Goal: Information Seeking & Learning: Learn about a topic

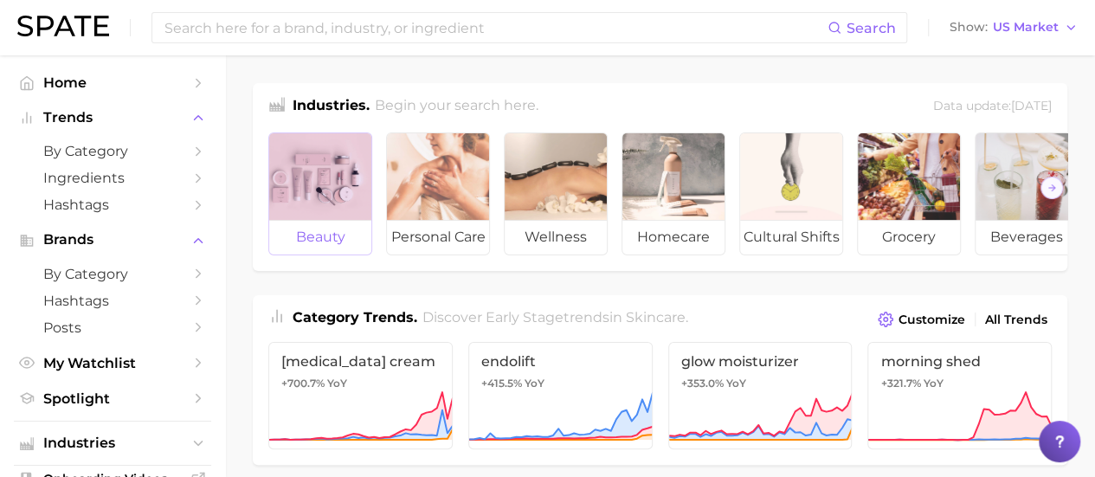
click at [324, 193] on div at bounding box center [320, 176] width 102 height 87
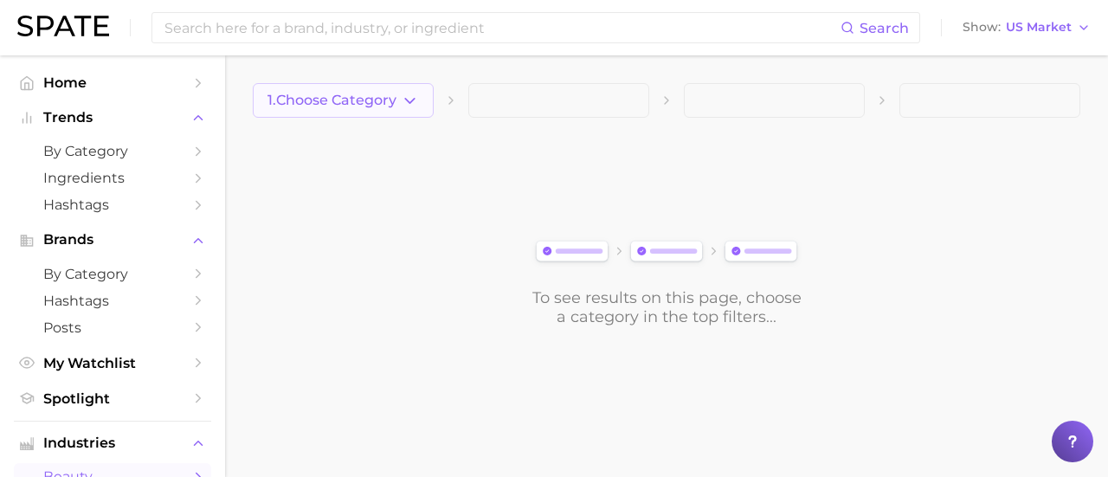
click at [421, 106] on button "1. Choose Category" at bounding box center [343, 100] width 181 height 35
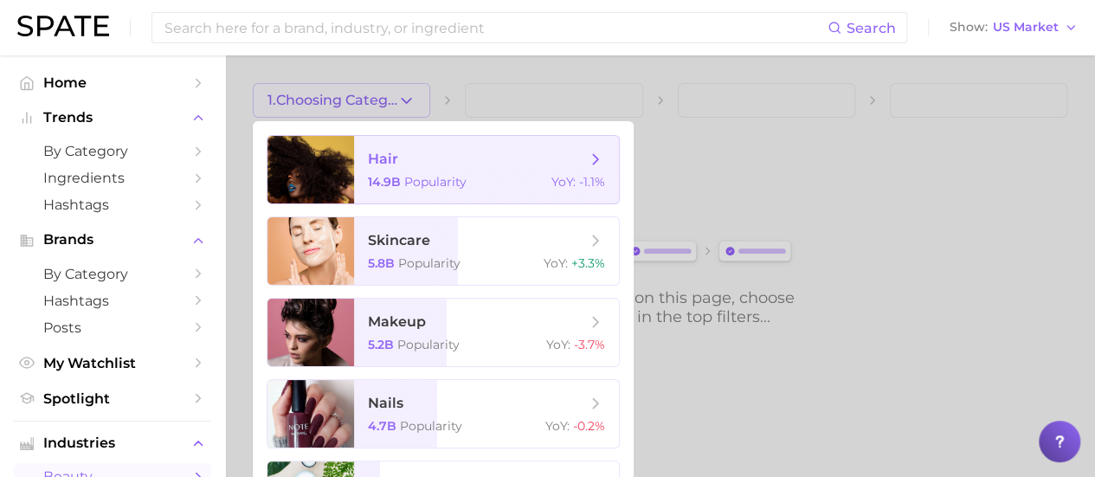
click at [445, 173] on span "hair 14.9b Popularity YoY : -1.1%" at bounding box center [486, 169] width 265 height 67
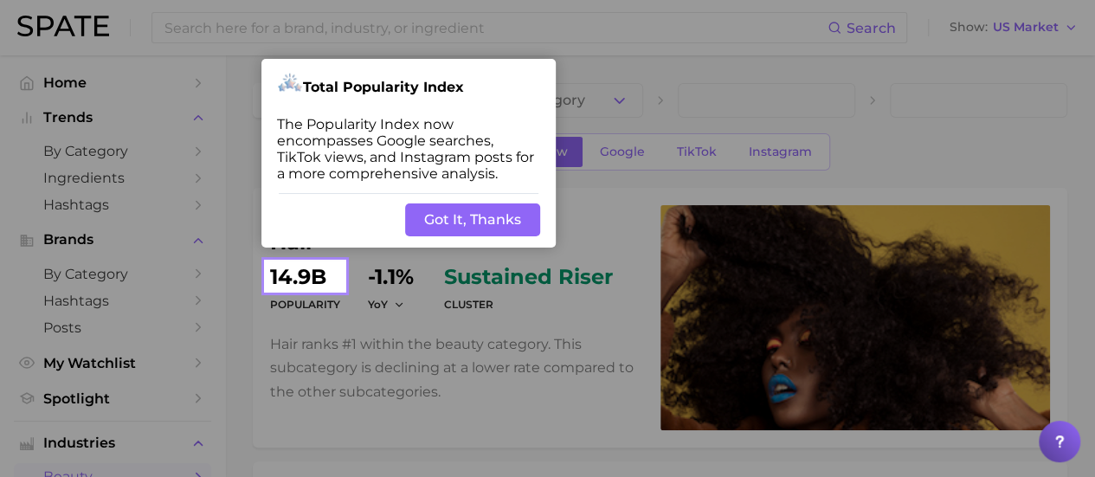
click at [469, 218] on button "Got It, Thanks" at bounding box center [472, 219] width 135 height 33
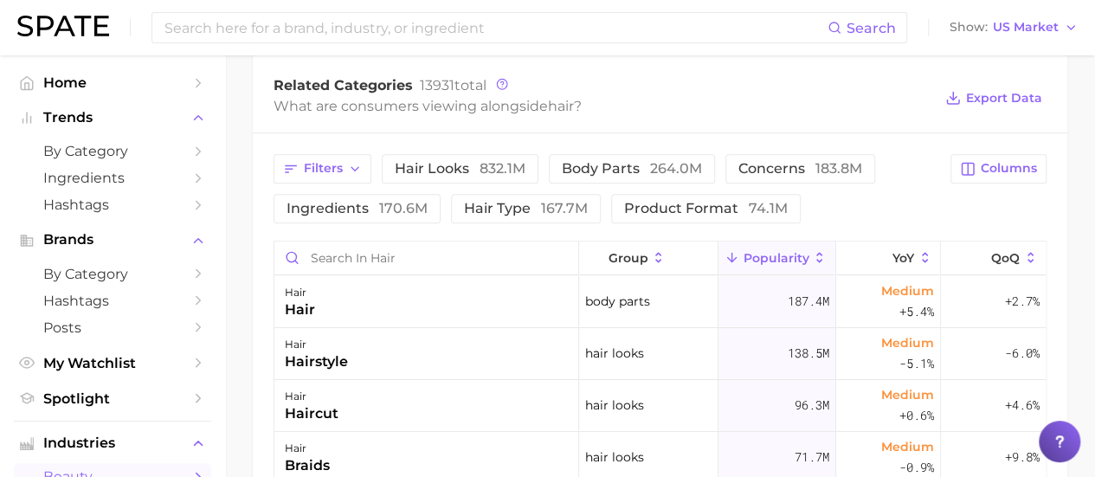
scroll to position [727, 0]
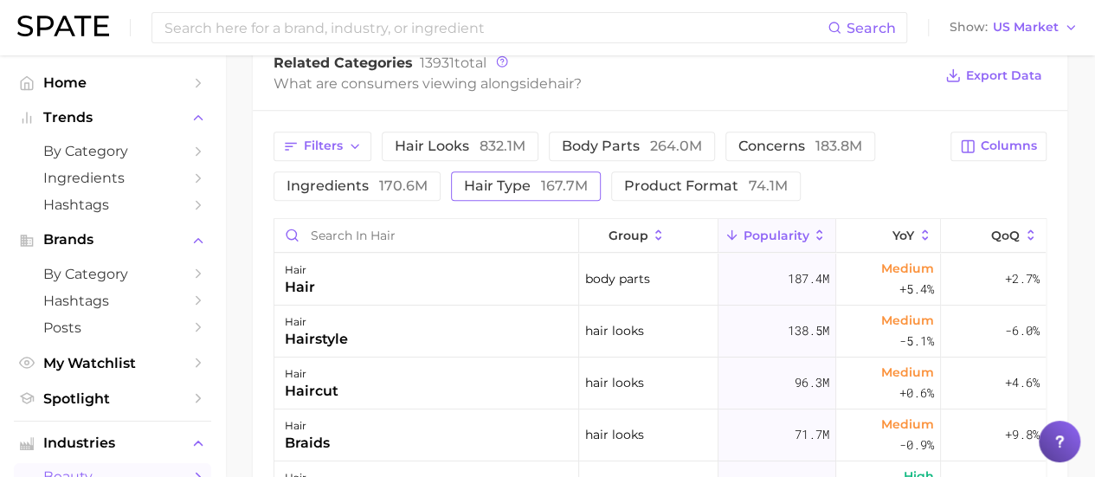
click at [519, 183] on span "hair type 167.7m" at bounding box center [526, 186] width 124 height 14
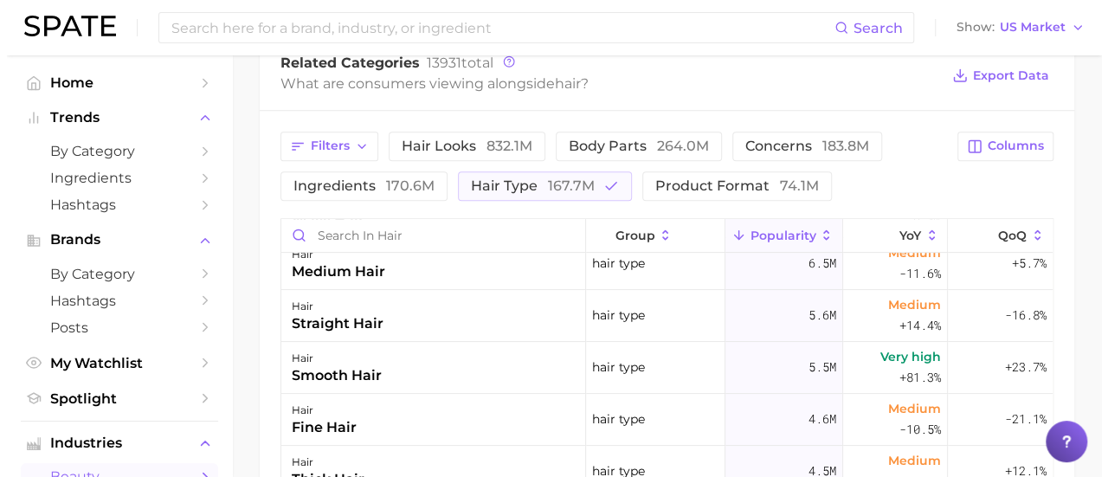
scroll to position [301, 0]
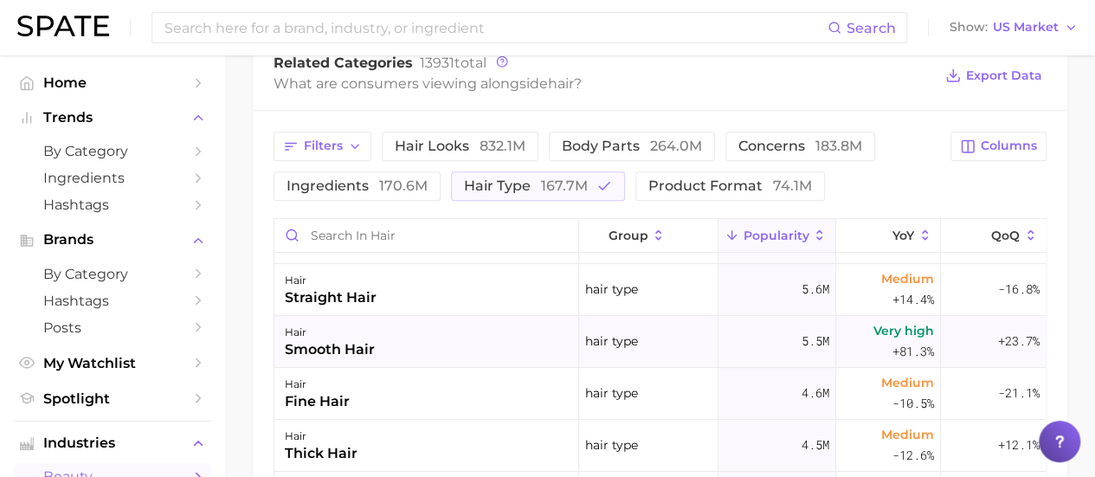
click at [381, 344] on div "hair smooth hair" at bounding box center [426, 342] width 305 height 52
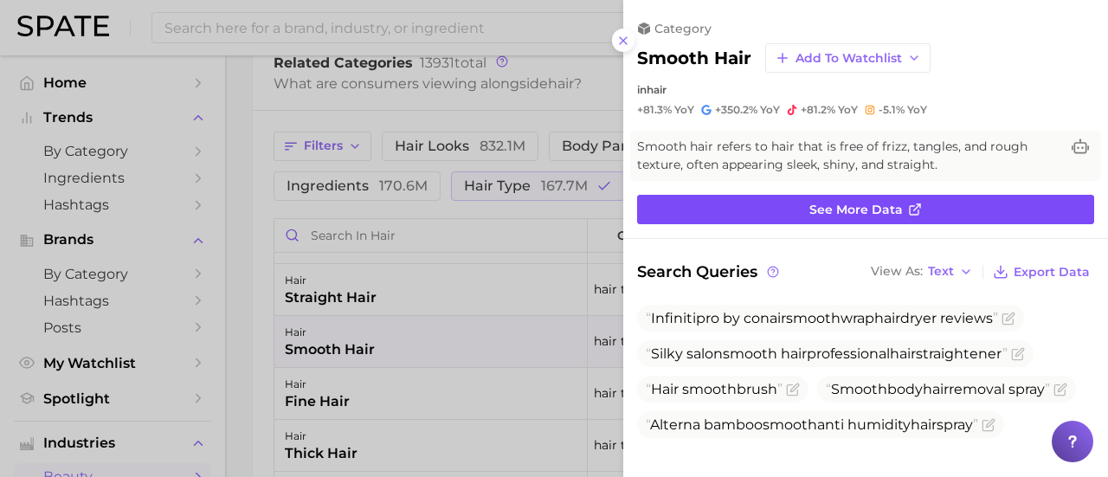
click at [713, 195] on link "See more data" at bounding box center [865, 209] width 457 height 29
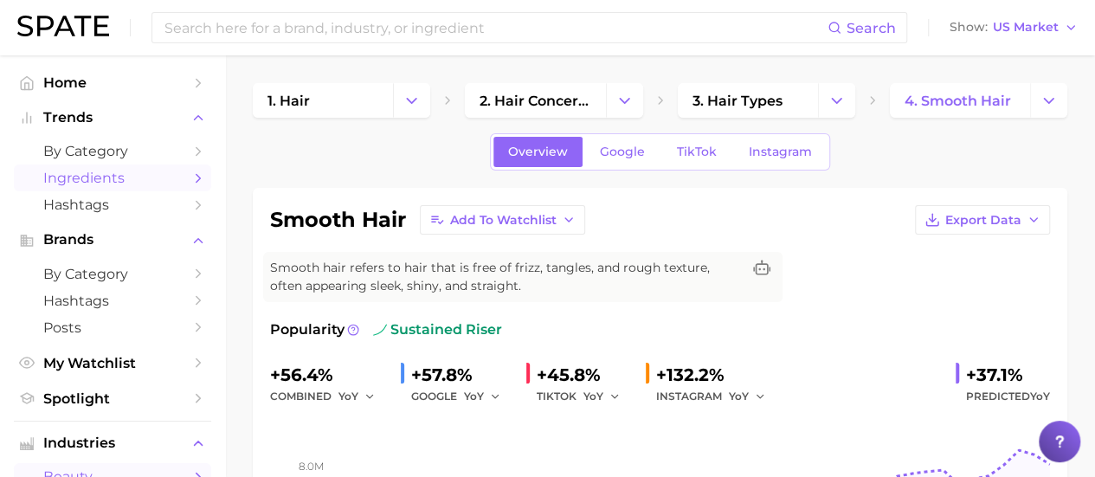
click at [100, 177] on span "Ingredients" at bounding box center [112, 178] width 138 height 16
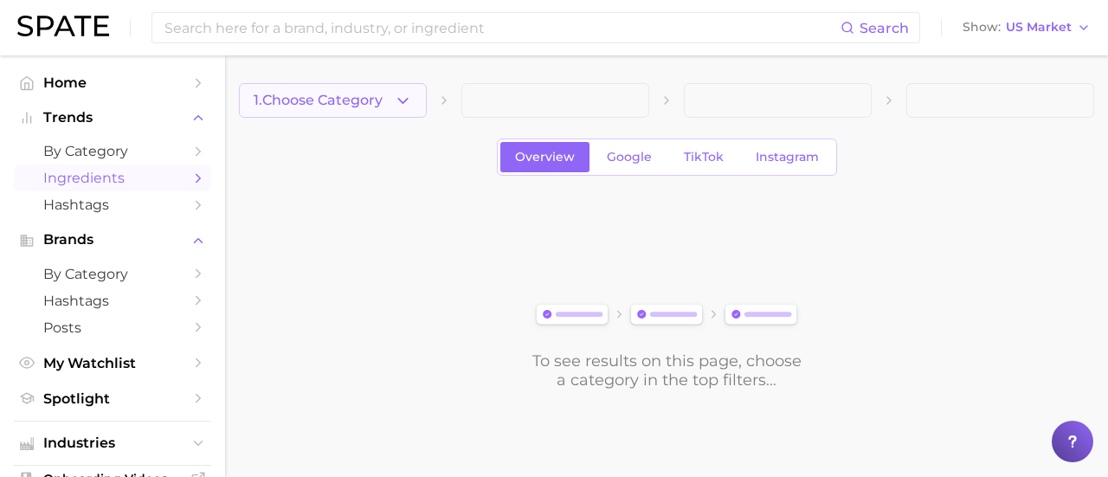
click at [410, 99] on icon "button" at bounding box center [403, 101] width 18 height 18
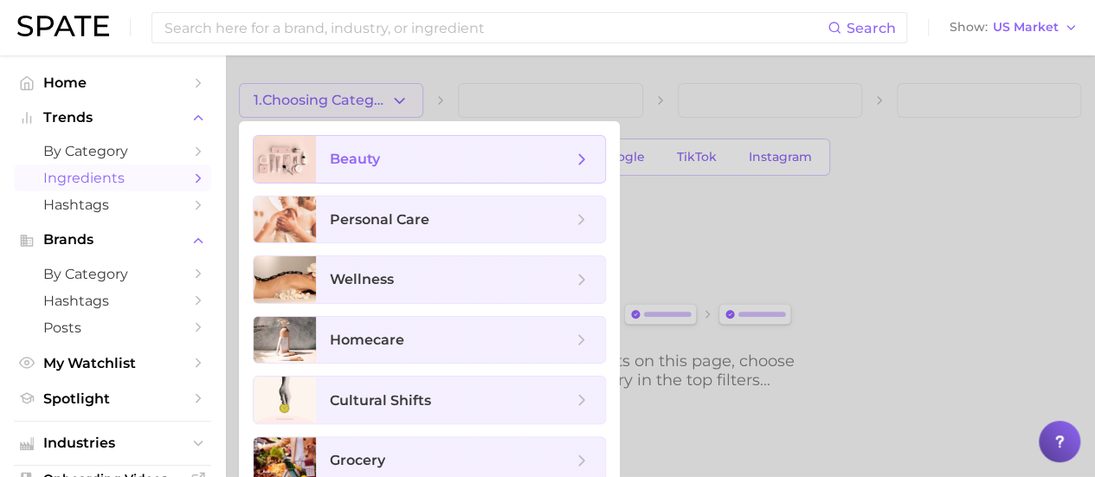
click at [381, 164] on span "beauty" at bounding box center [451, 159] width 242 height 19
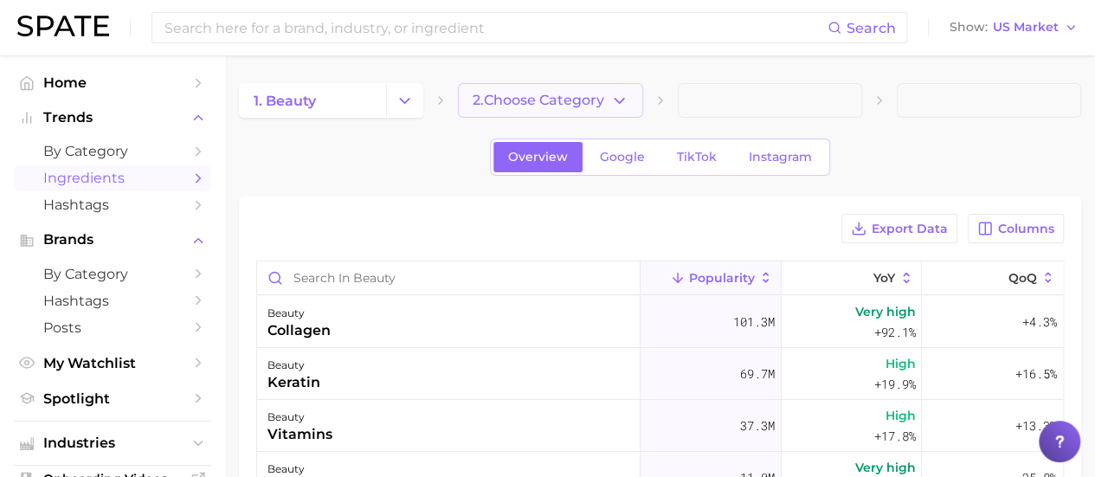
click at [616, 98] on icon "button" at bounding box center [619, 101] width 18 height 18
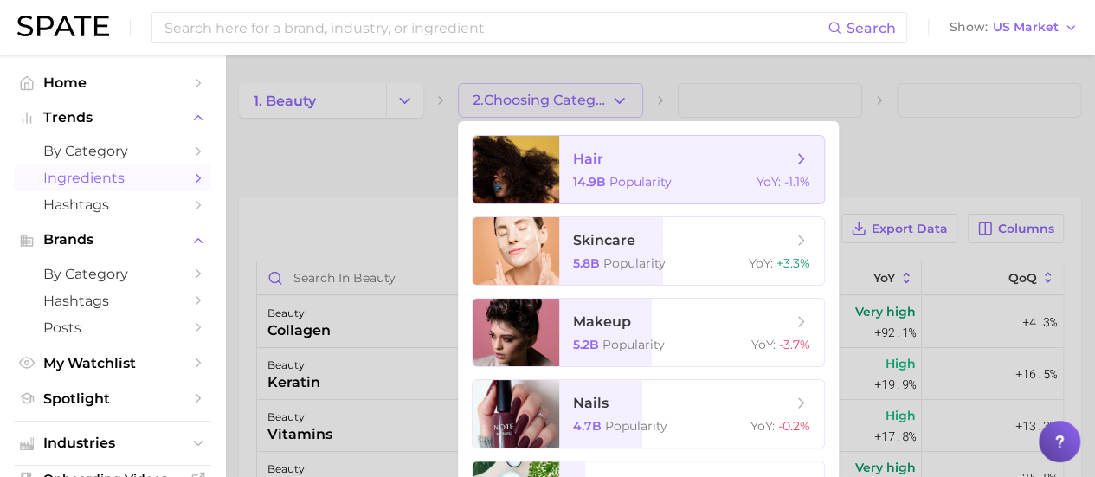
click at [620, 167] on span "hair" at bounding box center [682, 159] width 218 height 19
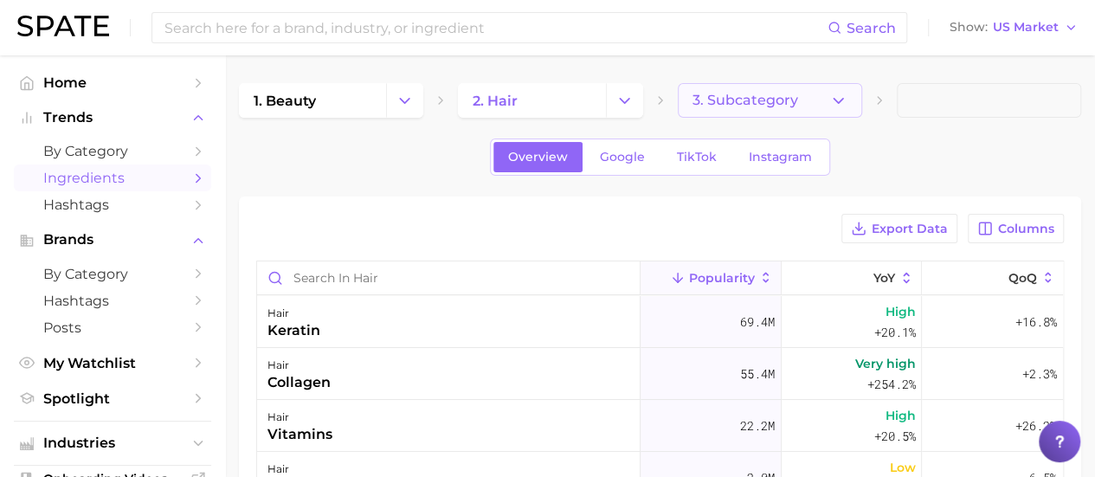
click at [806, 105] on button "3. Subcategory" at bounding box center [769, 100] width 184 height 35
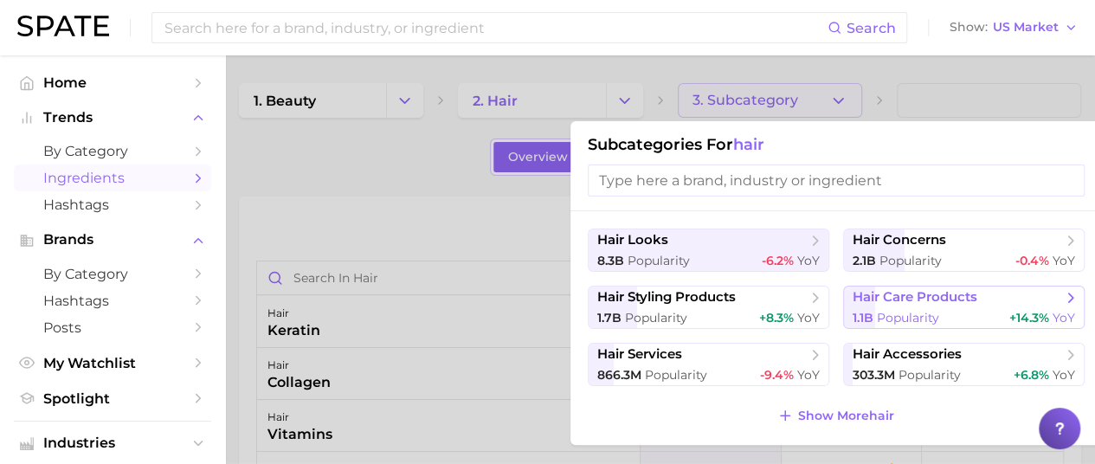
click at [913, 305] on button "hair care products 1.1b Popularity +14.3% YoY" at bounding box center [963, 307] width 241 height 43
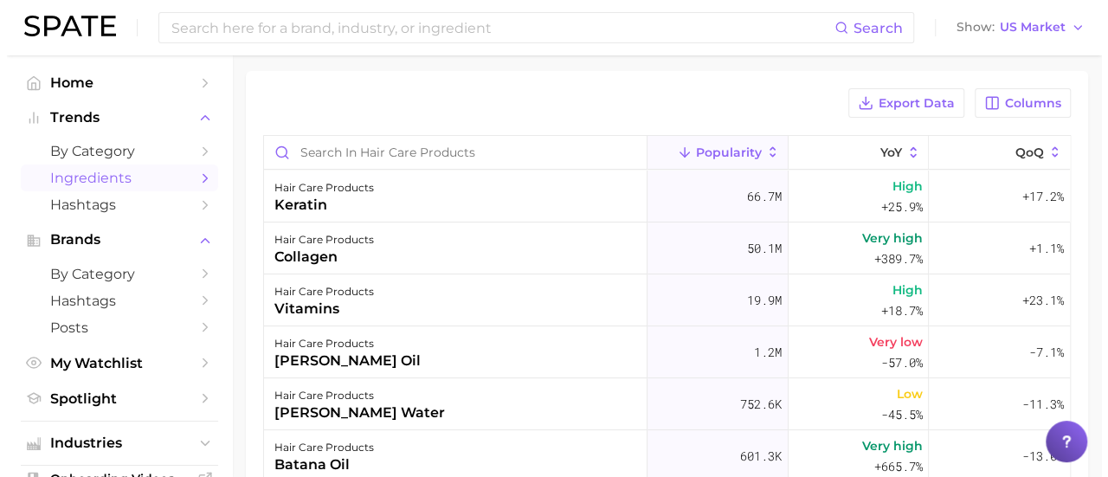
scroll to position [126, 0]
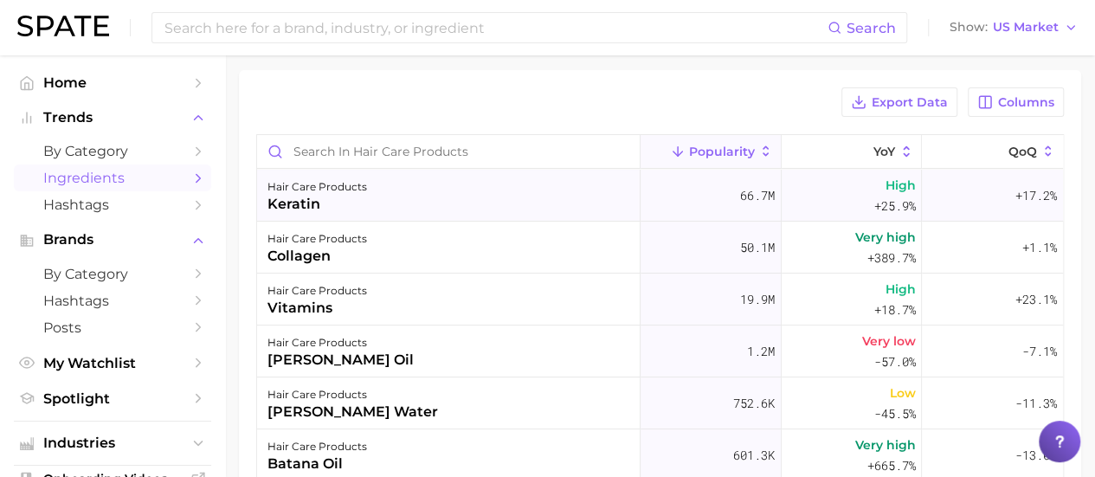
click at [305, 201] on div "keratin" at bounding box center [317, 204] width 100 height 21
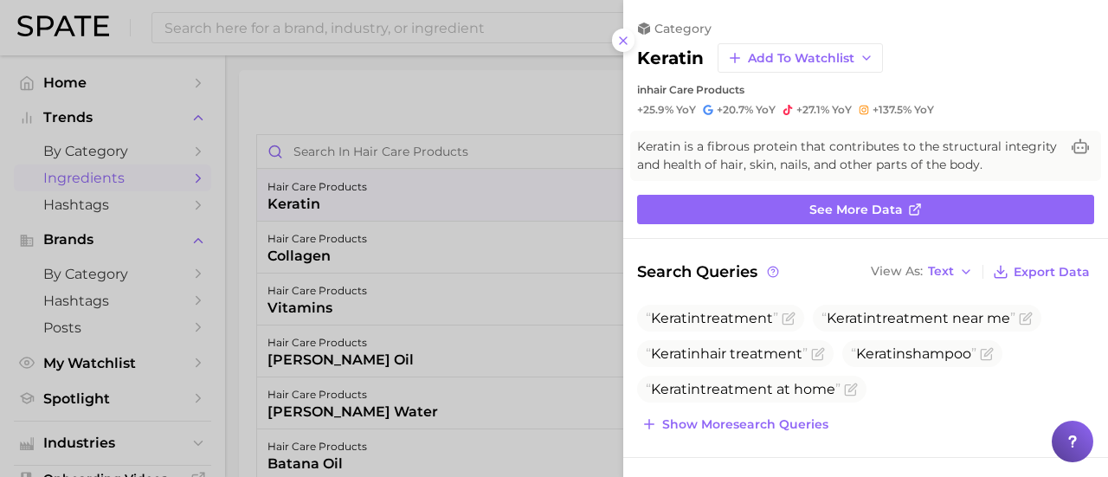
click at [545, 99] on div at bounding box center [554, 238] width 1108 height 477
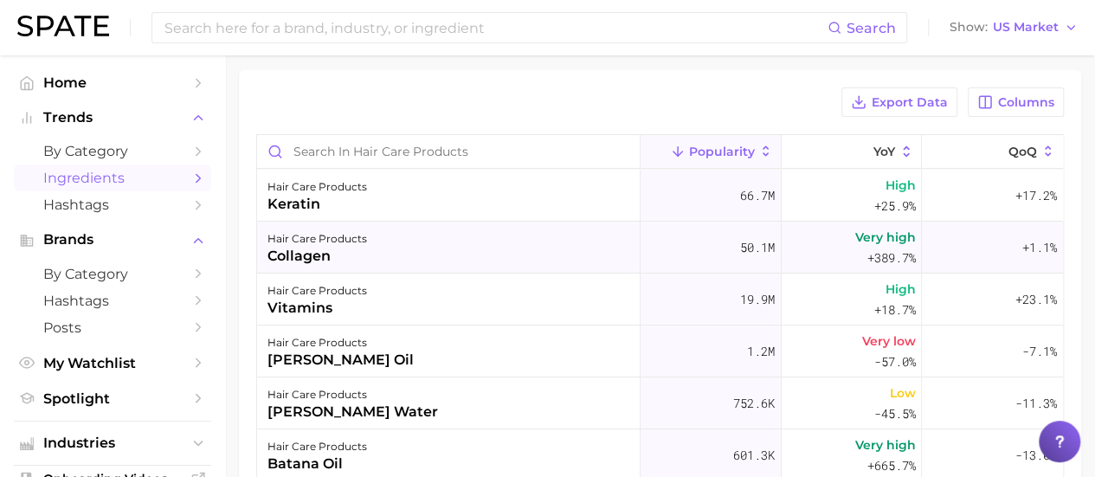
click at [542, 225] on div "hair care products collagen" at bounding box center [448, 248] width 383 height 52
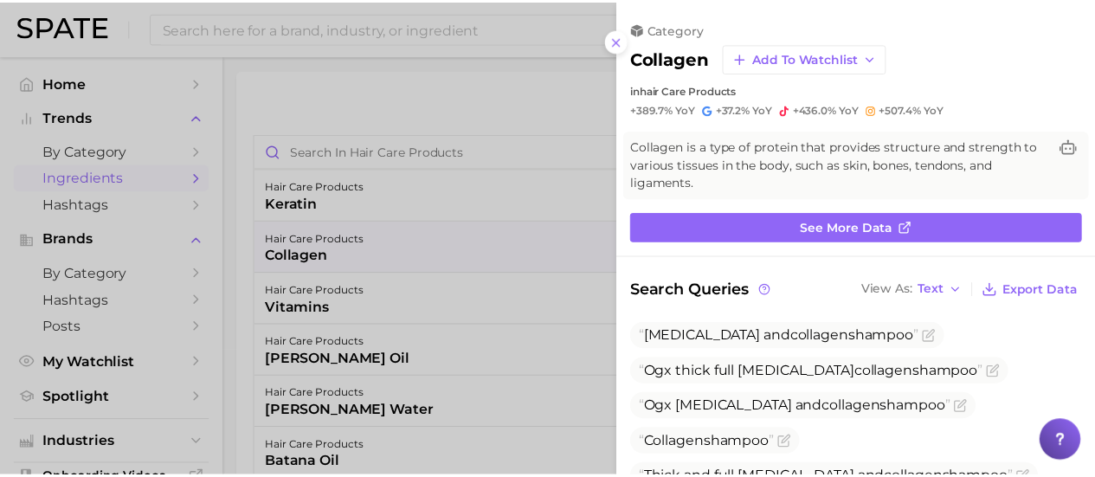
scroll to position [0, 0]
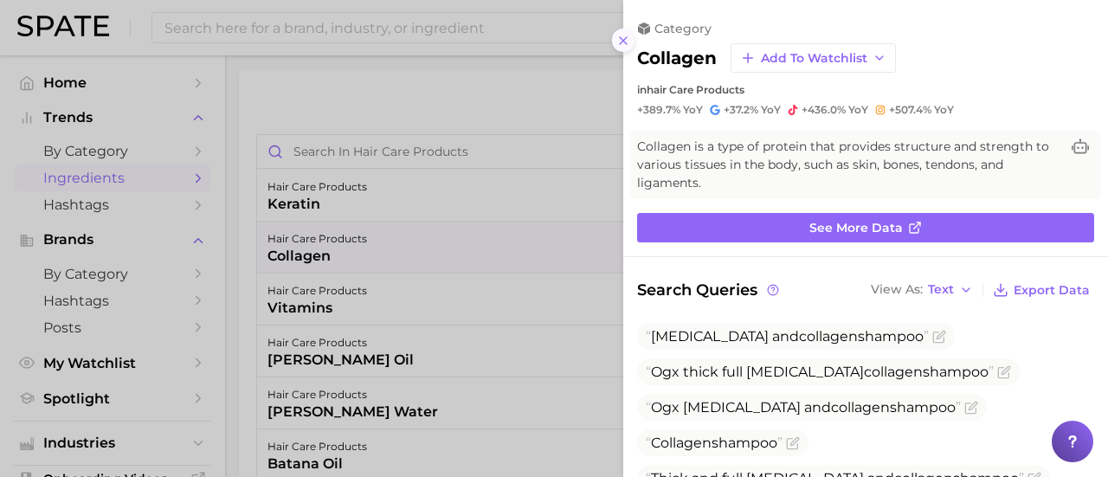
click at [621, 46] on icon at bounding box center [623, 41] width 14 height 14
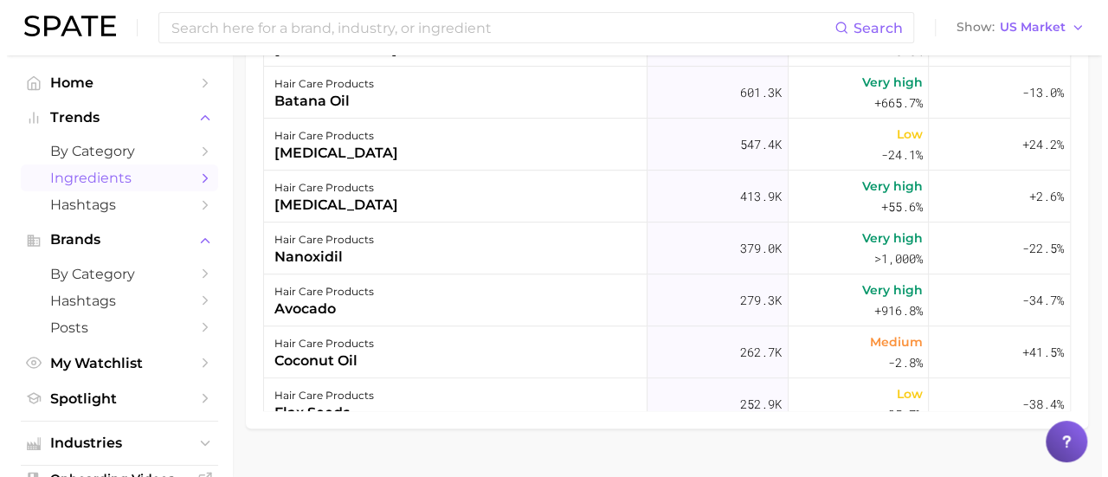
scroll to position [173, 0]
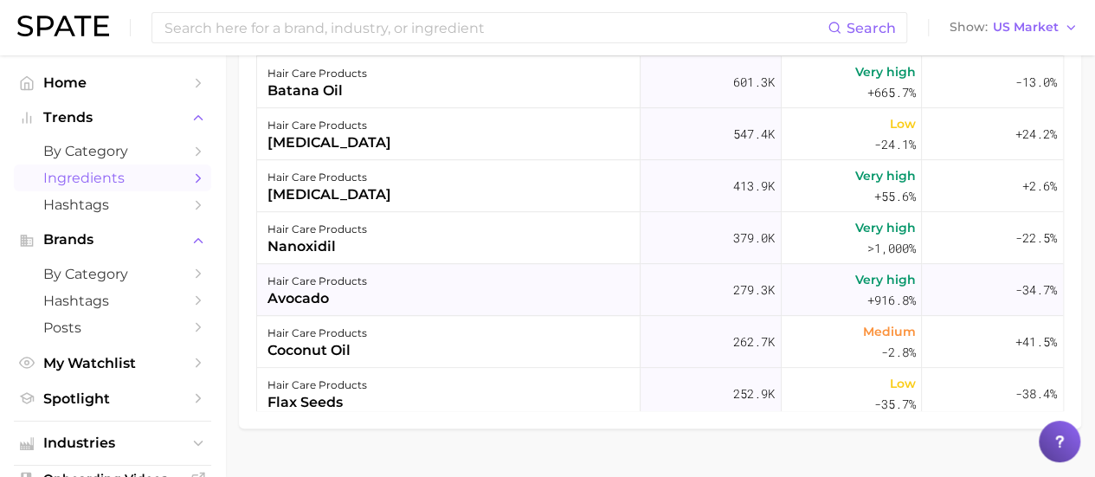
click at [311, 291] on div "avocado" at bounding box center [317, 298] width 100 height 21
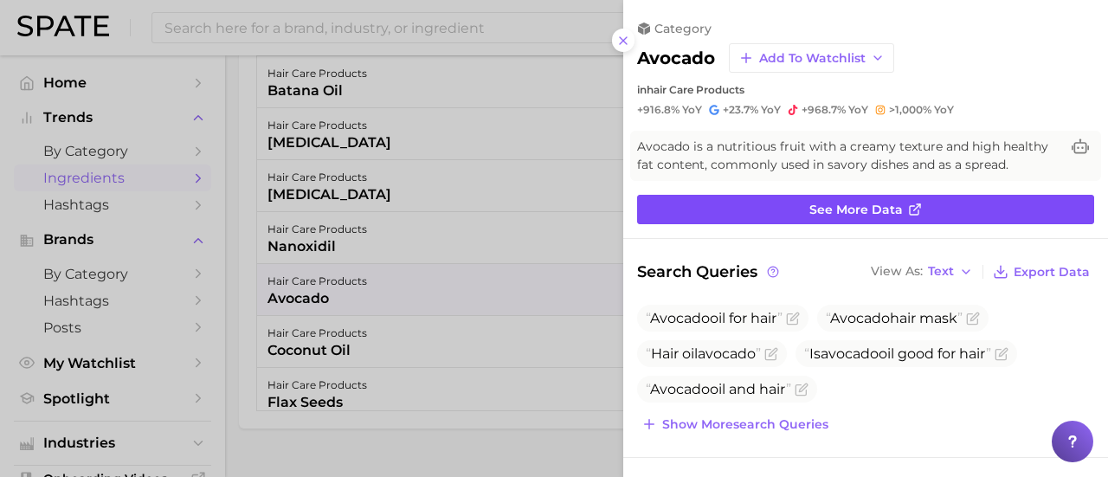
click at [908, 202] on icon at bounding box center [915, 209] width 14 height 14
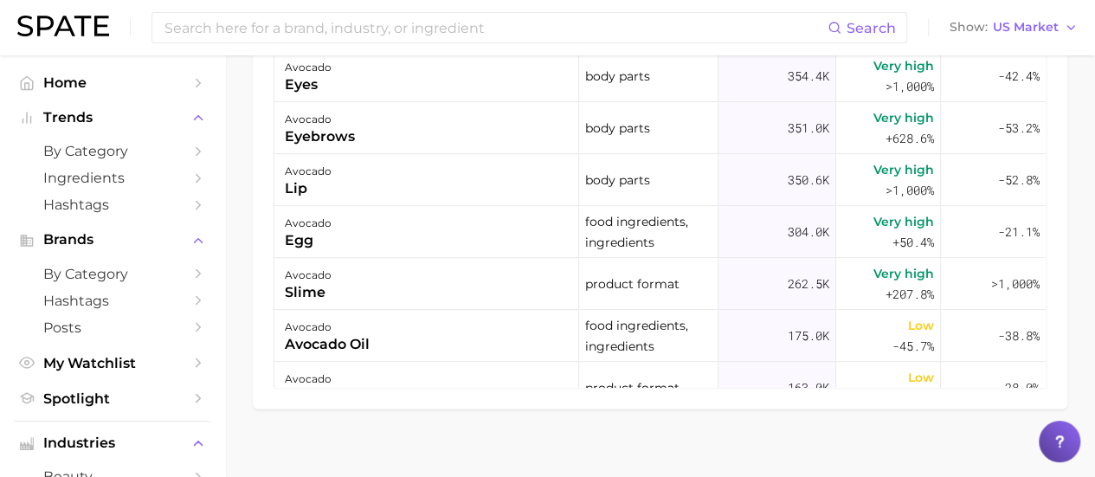
scroll to position [1218, 0]
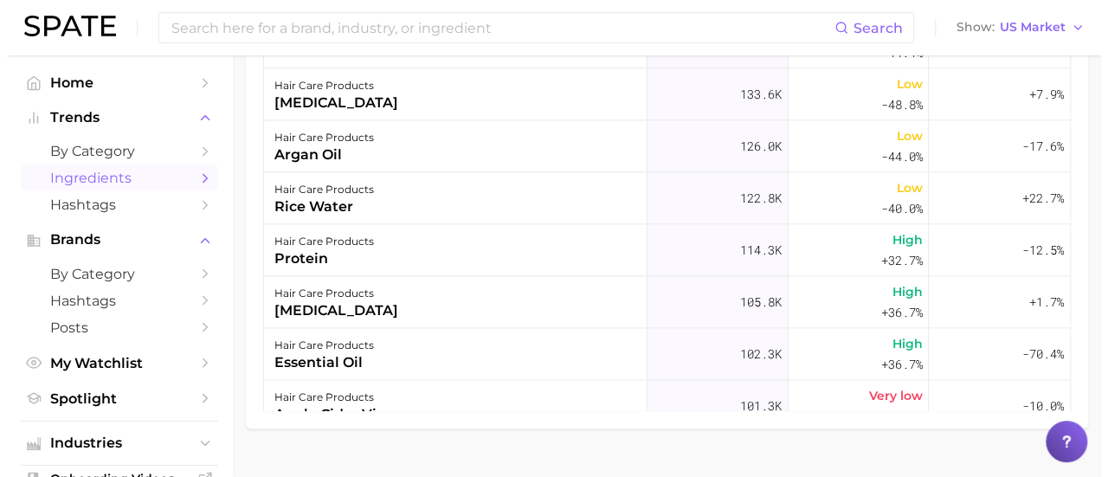
scroll to position [819, 0]
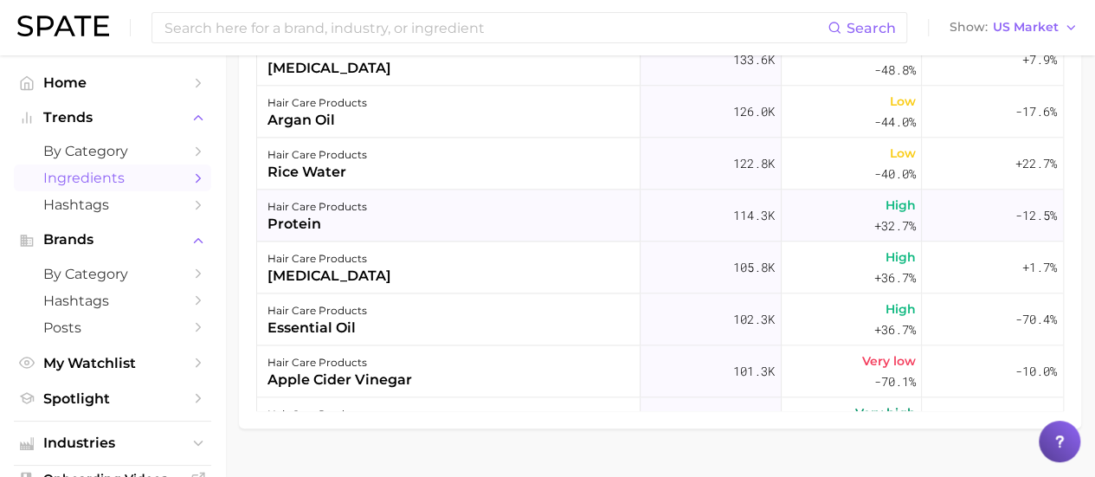
click at [304, 214] on div "protein" at bounding box center [317, 224] width 100 height 21
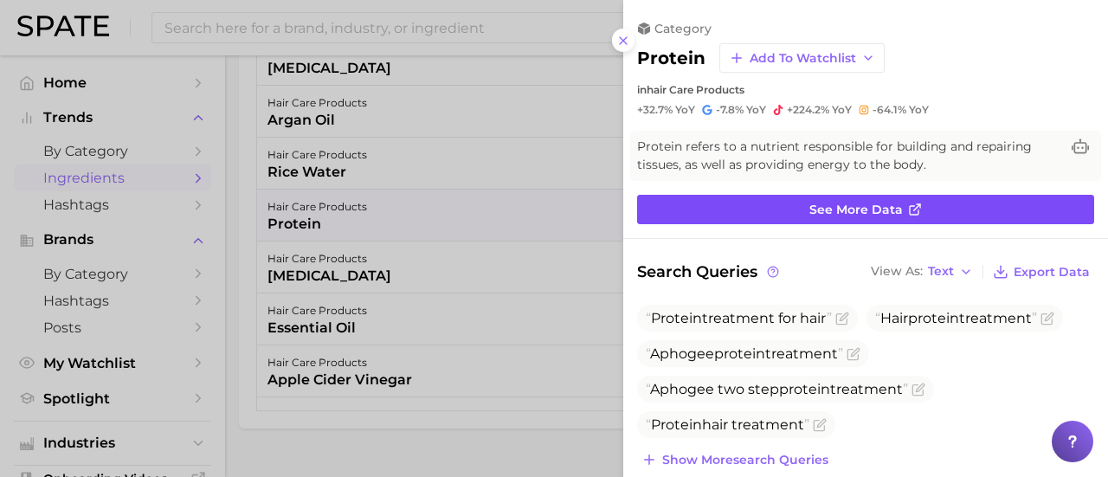
click at [760, 203] on link "See more data" at bounding box center [865, 209] width 457 height 29
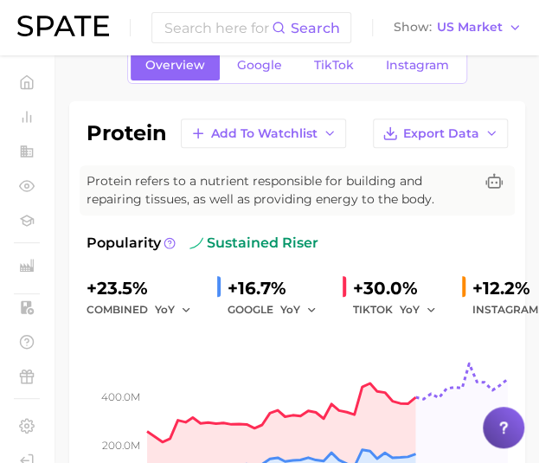
scroll to position [67, 0]
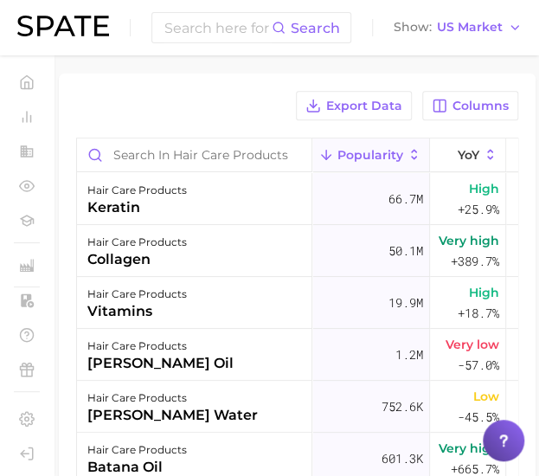
scroll to position [126, 0]
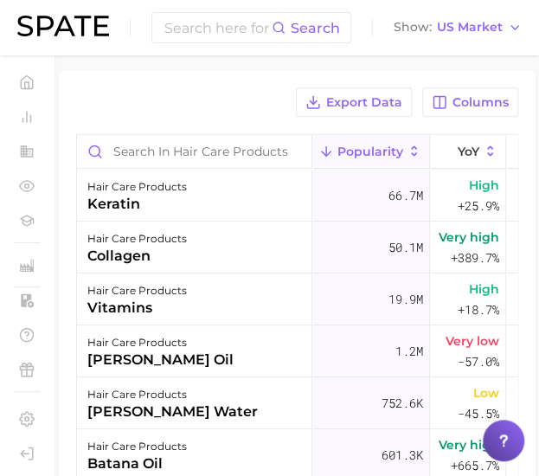
click at [239, 84] on div "Export Data Columns Popularity YoY QoQ hair care products keratin 66.7m High +2…" at bounding box center [297, 348] width 477 height 557
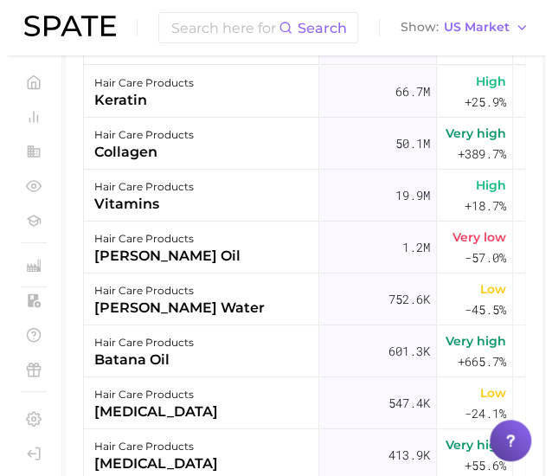
scroll to position [232, 0]
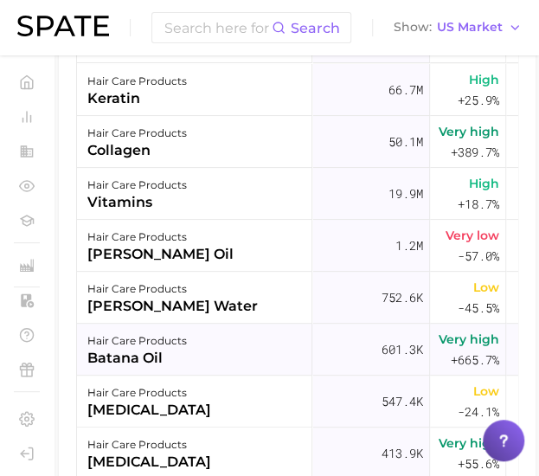
click at [144, 350] on div "batana oil" at bounding box center [137, 358] width 100 height 21
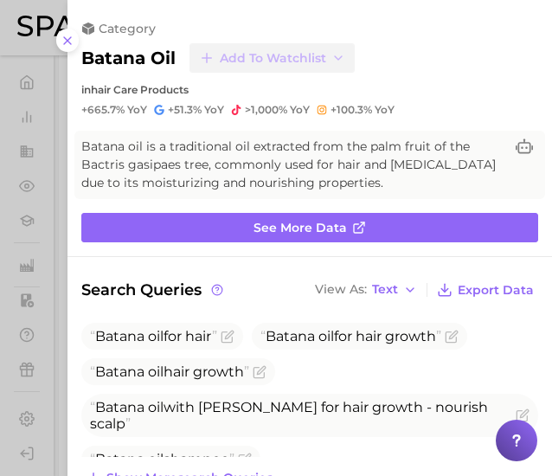
scroll to position [0, 0]
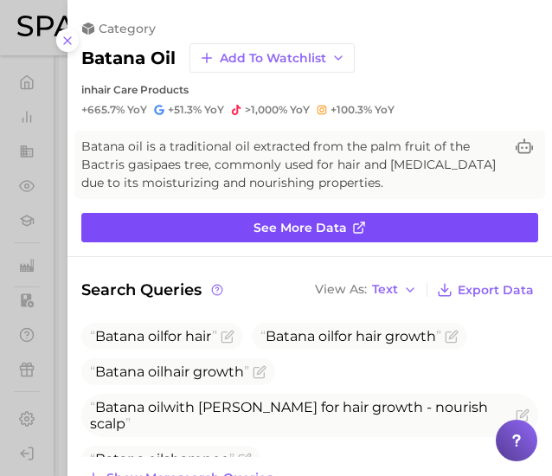
click at [382, 226] on link "See more data" at bounding box center [309, 227] width 457 height 29
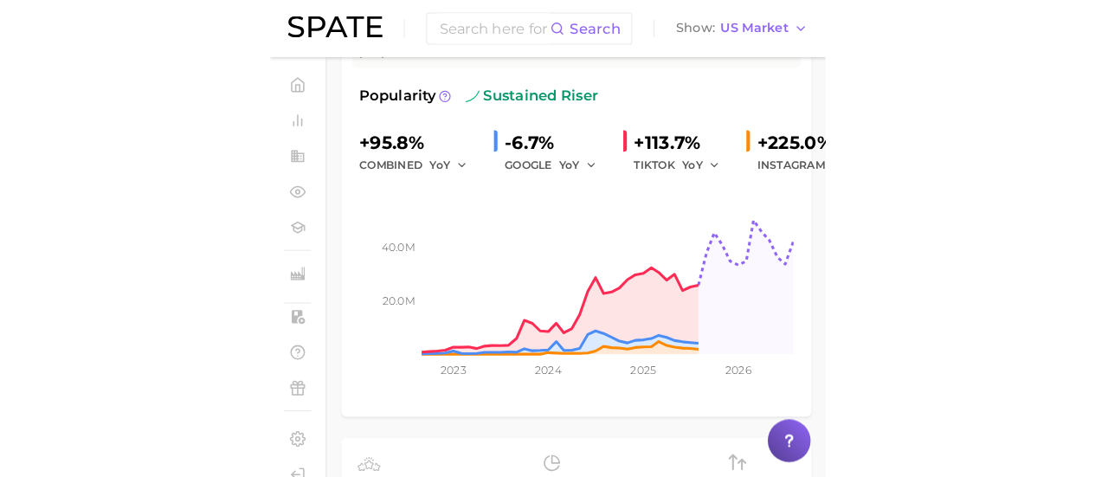
scroll to position [290, 0]
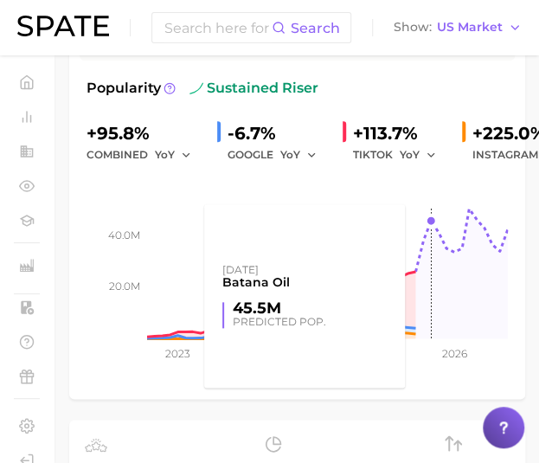
click at [429, 222] on rect at bounding box center [297, 251] width 421 height 173
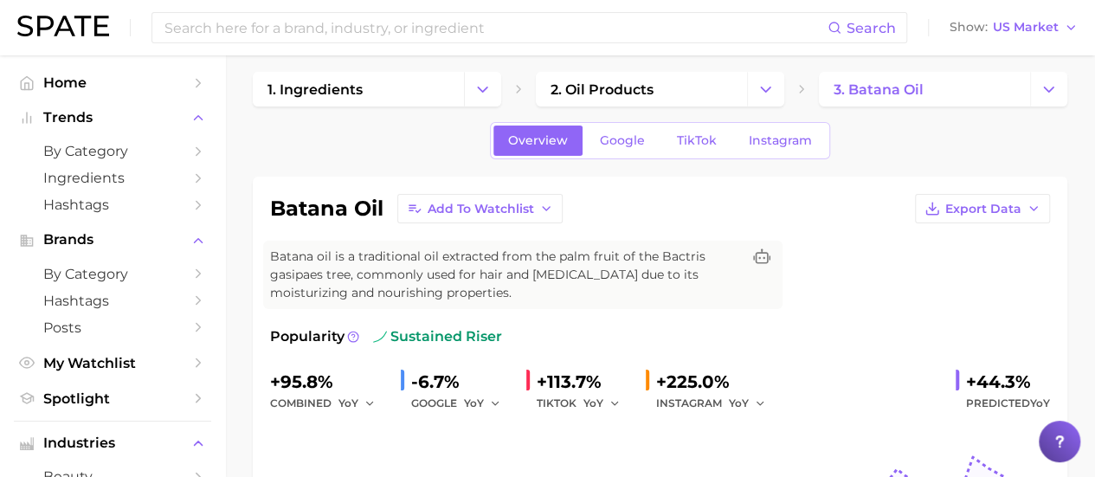
scroll to position [9, 0]
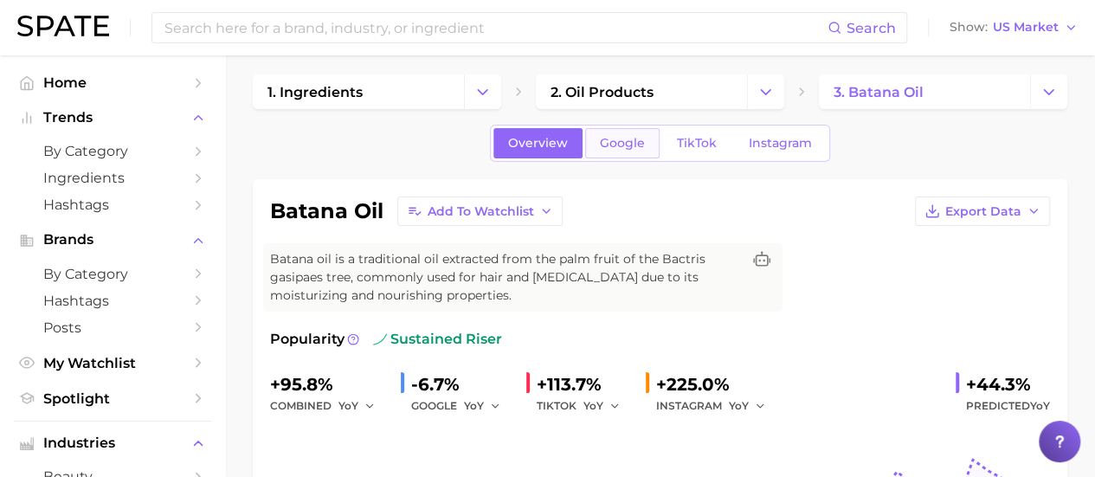
click at [623, 144] on span "Google" at bounding box center [622, 143] width 45 height 15
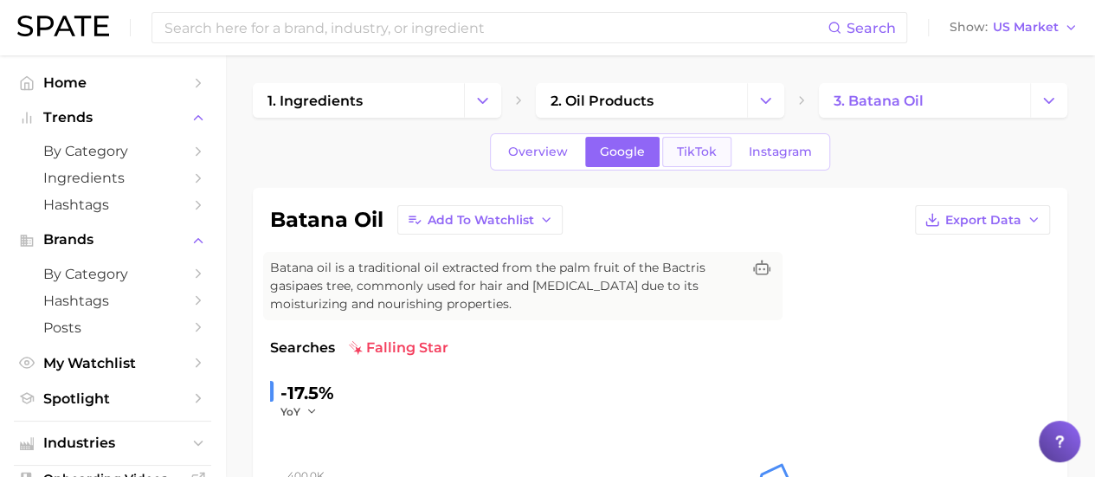
click at [682, 143] on link "TikTok" at bounding box center [696, 152] width 69 height 30
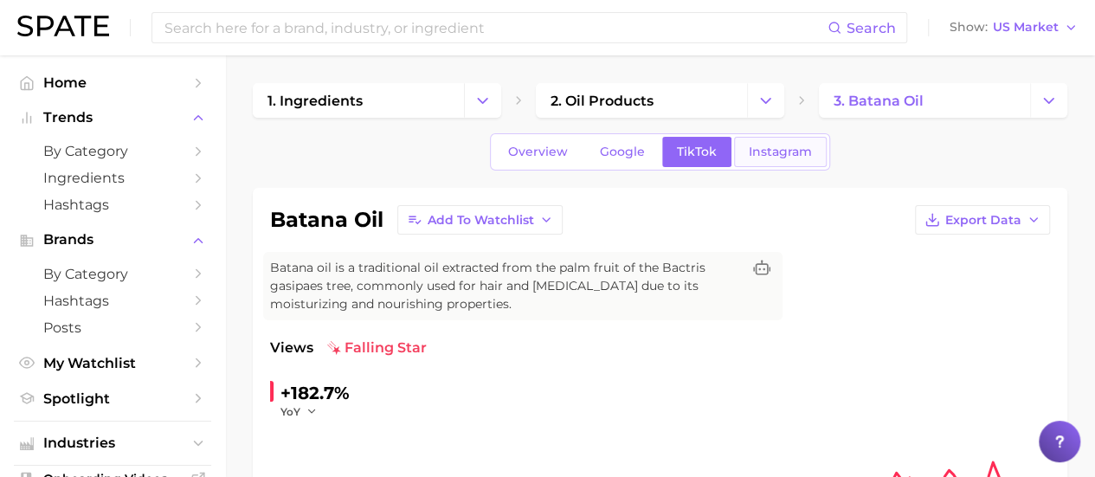
click at [768, 157] on span "Instagram" at bounding box center [779, 151] width 63 height 15
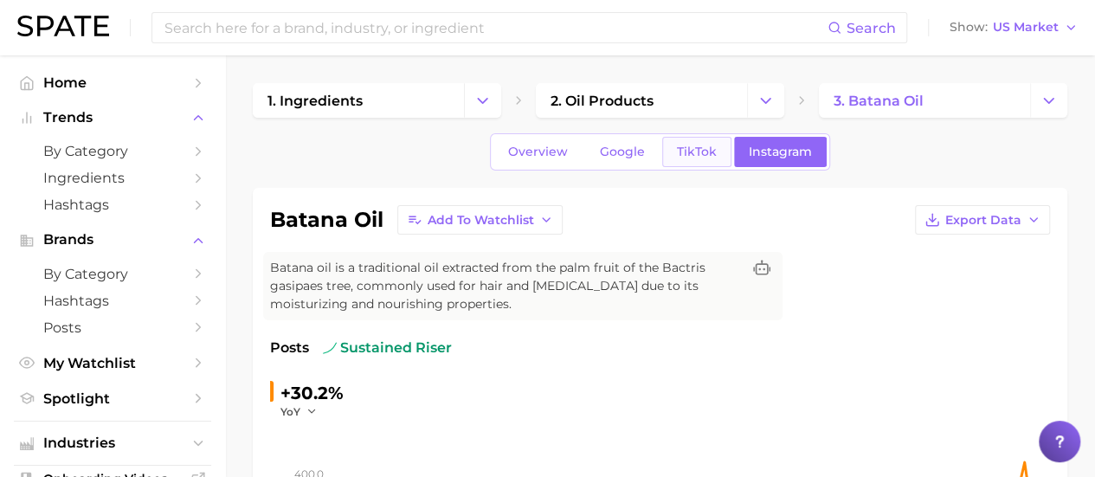
click at [699, 149] on span "TikTok" at bounding box center [697, 151] width 40 height 15
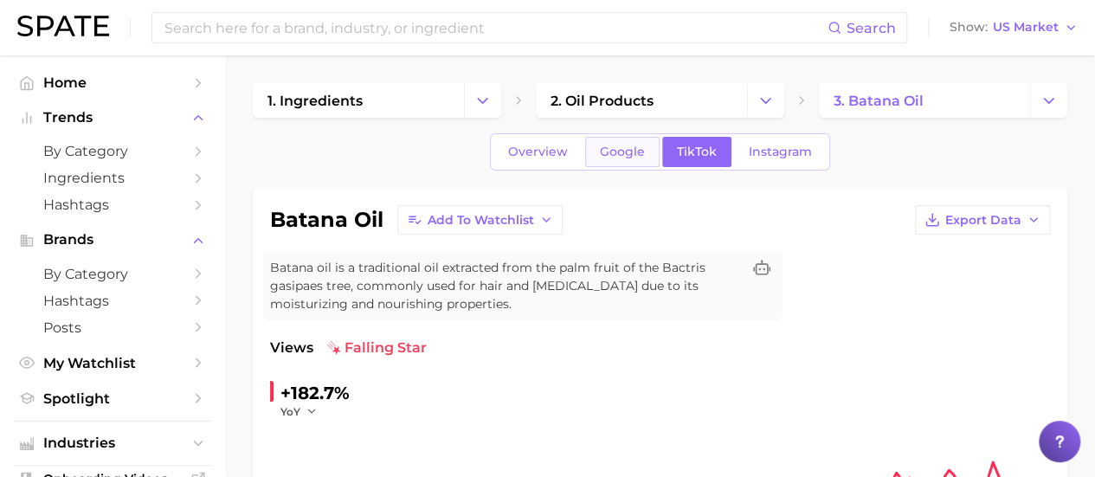
click at [602, 157] on span "Google" at bounding box center [622, 151] width 45 height 15
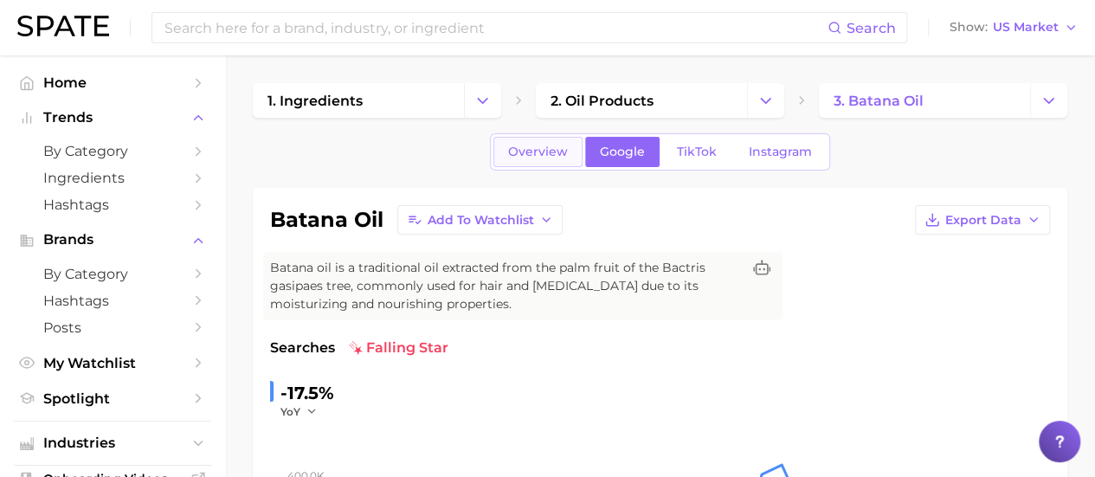
click at [557, 144] on span "Overview" at bounding box center [538, 151] width 60 height 15
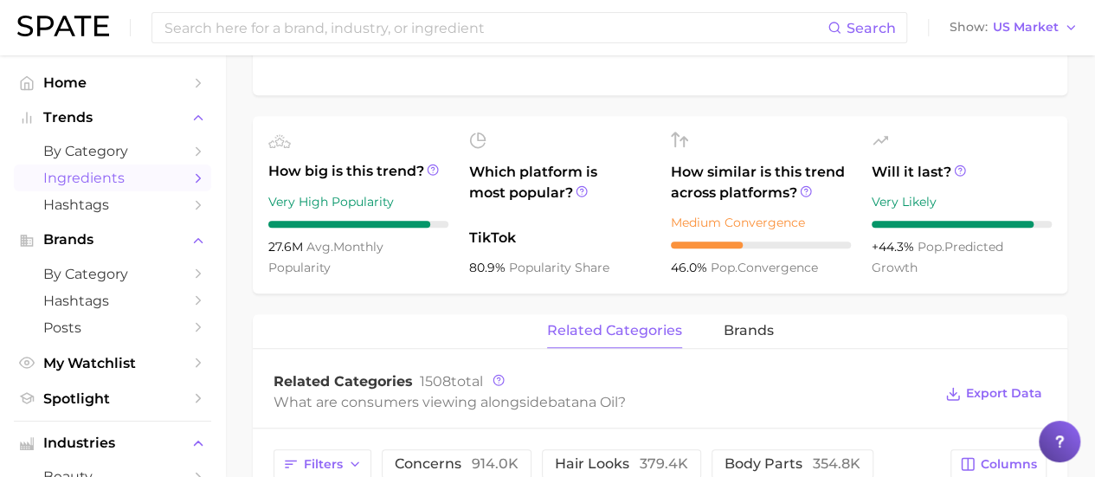
click at [128, 175] on span "Ingredients" at bounding box center [112, 178] width 138 height 16
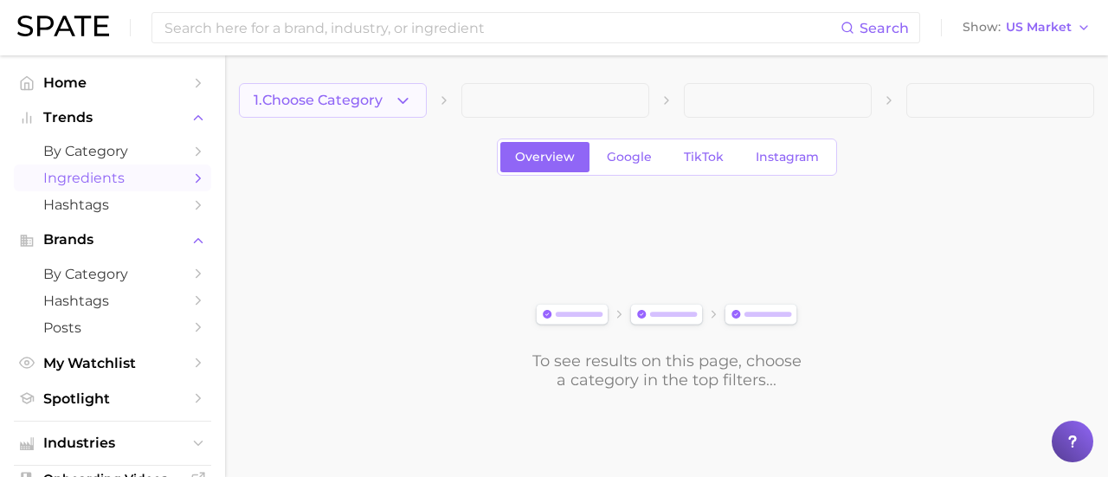
click at [416, 106] on button "1. Choose Category" at bounding box center [333, 100] width 188 height 35
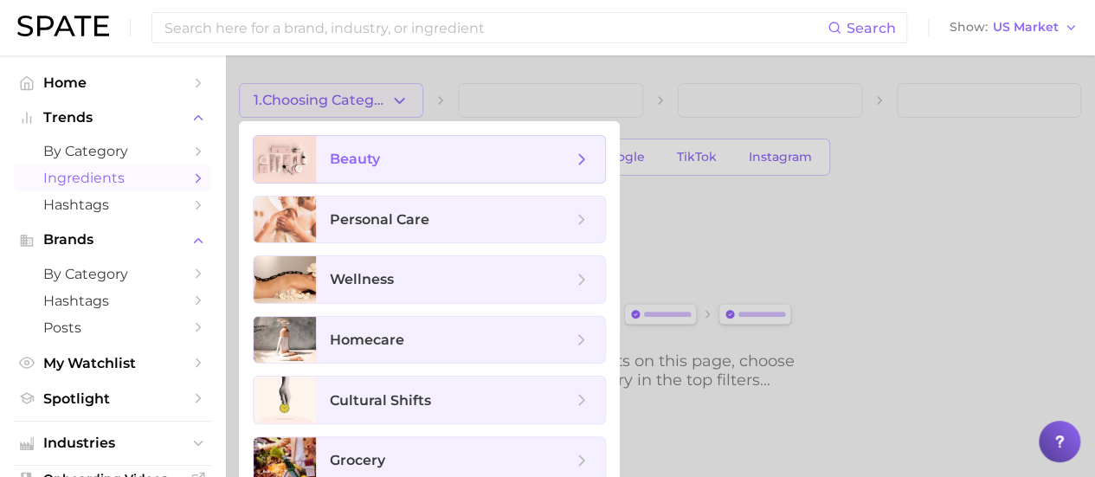
click at [386, 158] on span "beauty" at bounding box center [451, 159] width 242 height 19
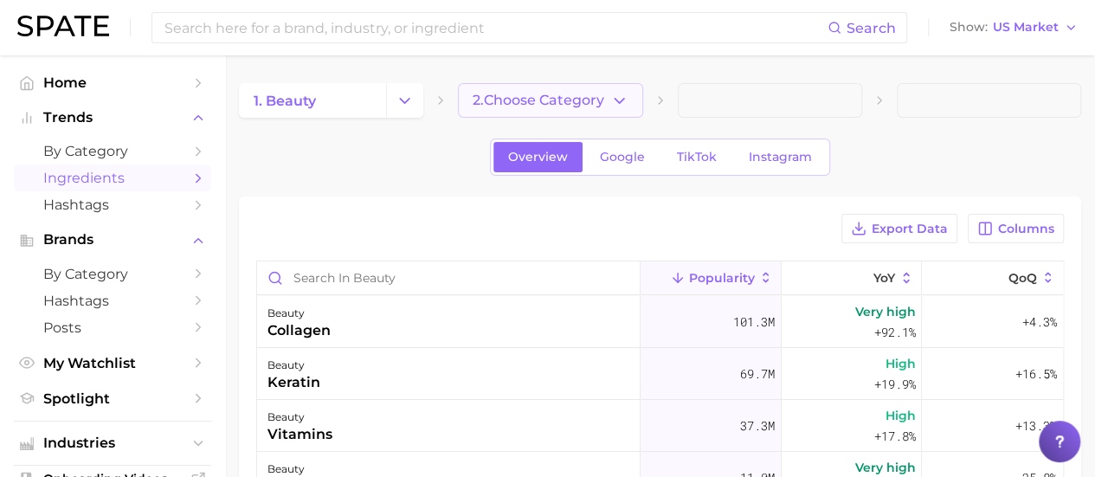
click at [634, 102] on button "2. Choose Category" at bounding box center [550, 100] width 184 height 35
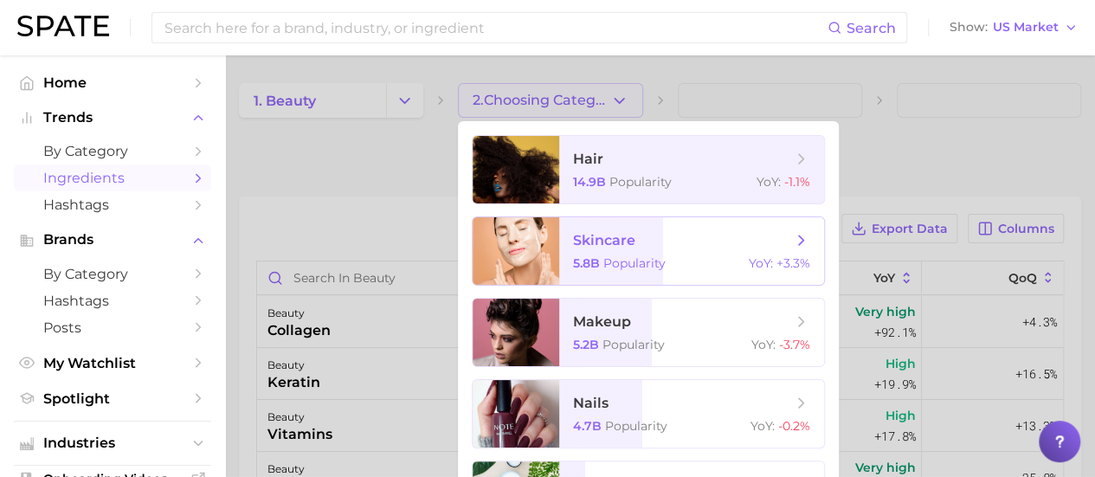
click at [677, 251] on span "skincare 5.8b Popularity YoY : +3.3%" at bounding box center [691, 250] width 265 height 67
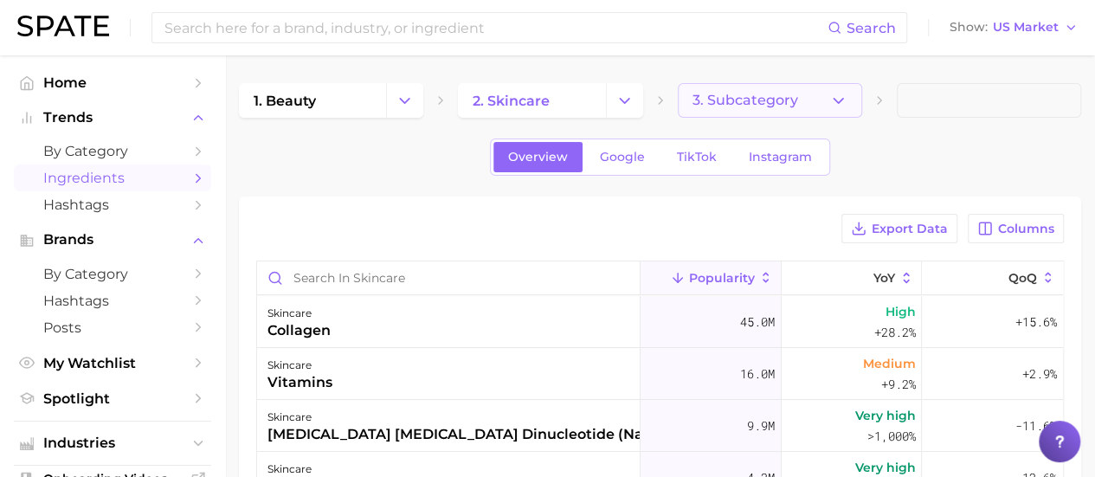
click at [816, 92] on button "3. Subcategory" at bounding box center [769, 100] width 184 height 35
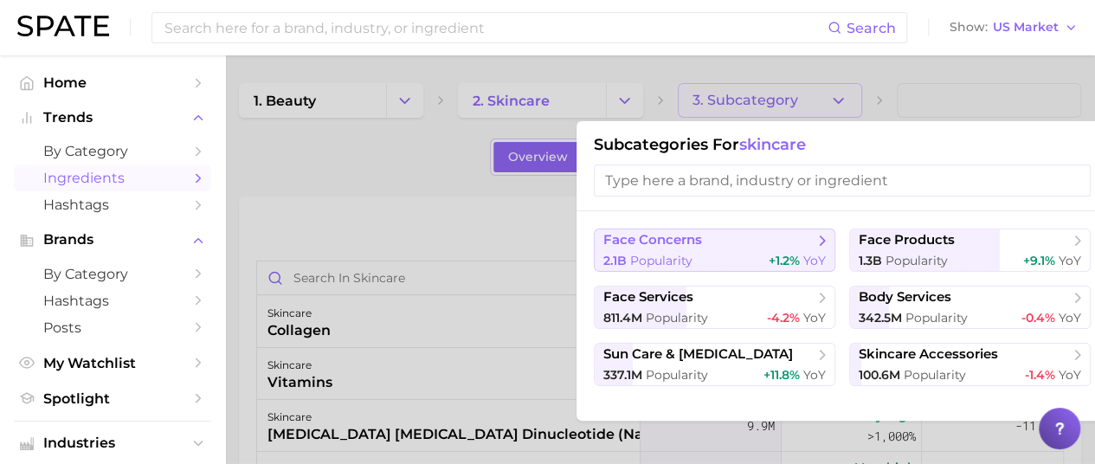
click at [781, 249] on button "face concerns 2.1b Popularity +1.2% YoY" at bounding box center [714, 249] width 241 height 43
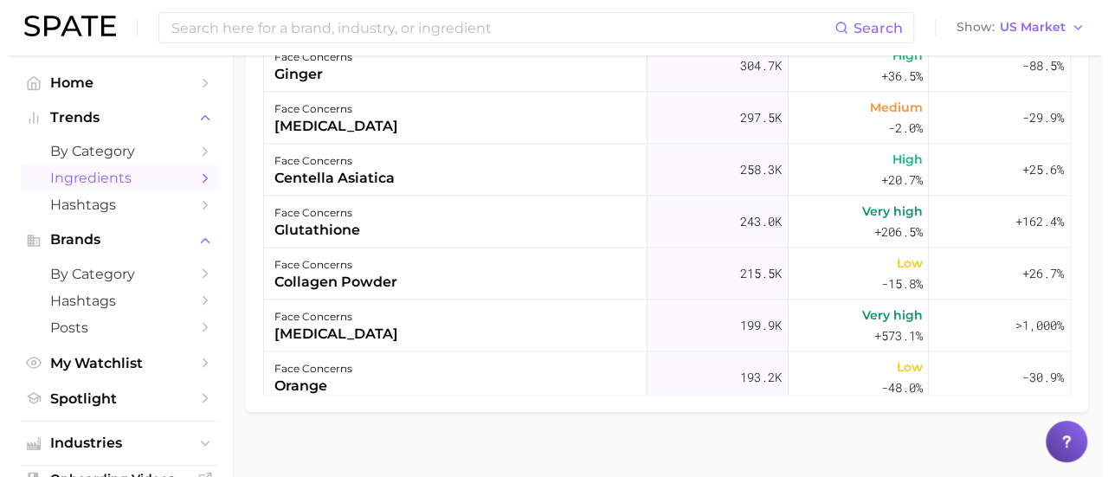
scroll to position [1038, 0]
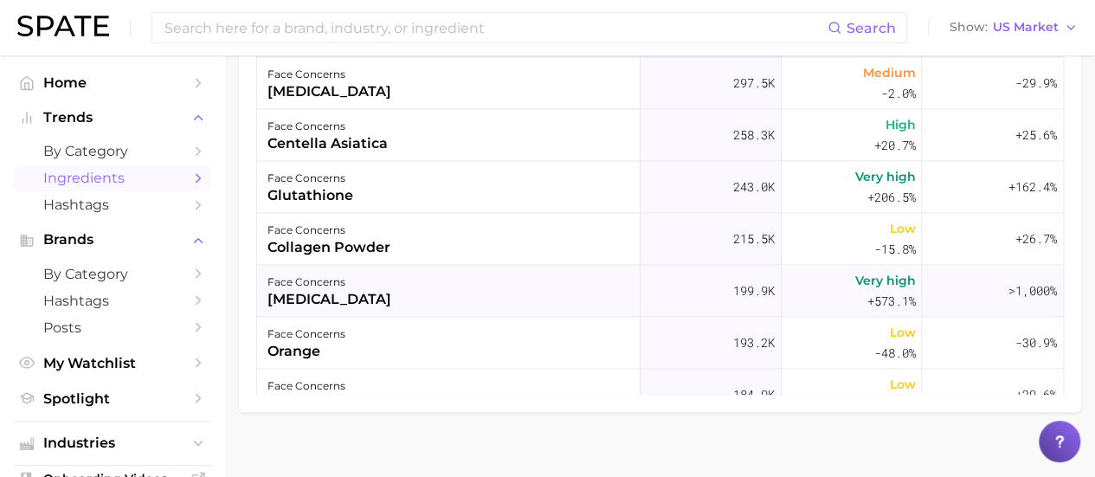
click at [386, 279] on div "face concerns [MEDICAL_DATA]" at bounding box center [448, 291] width 383 height 52
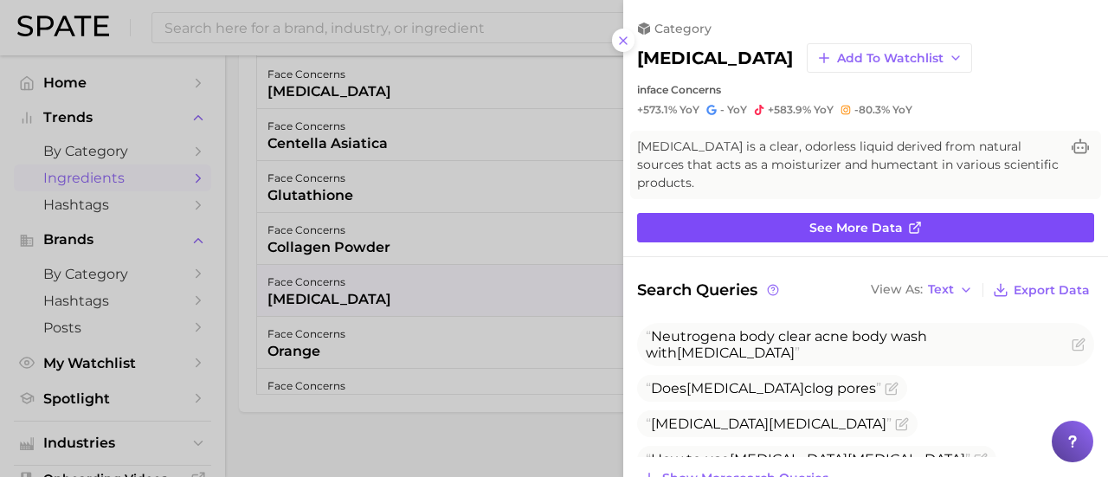
click at [780, 213] on link "See more data" at bounding box center [865, 227] width 457 height 29
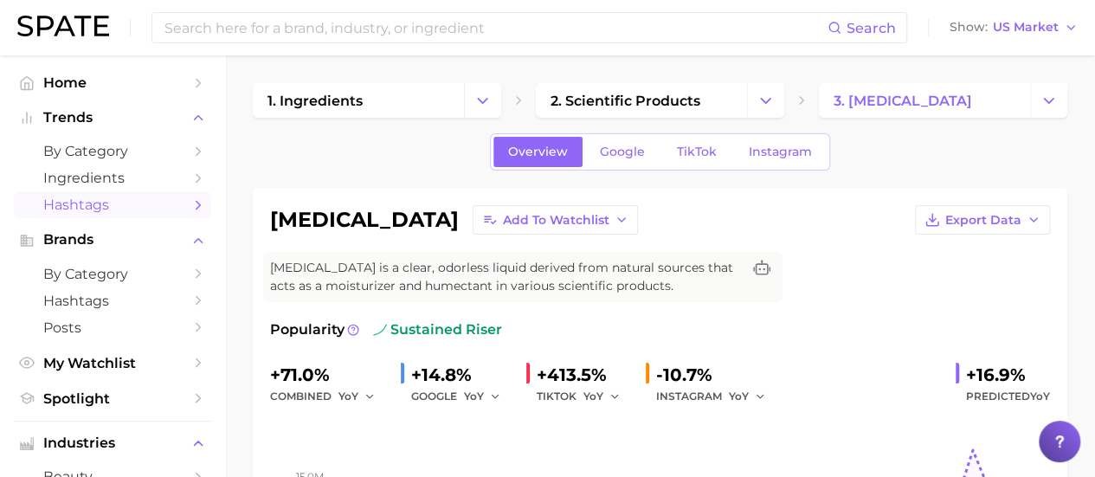
click at [85, 207] on span "Hashtags" at bounding box center [112, 204] width 138 height 16
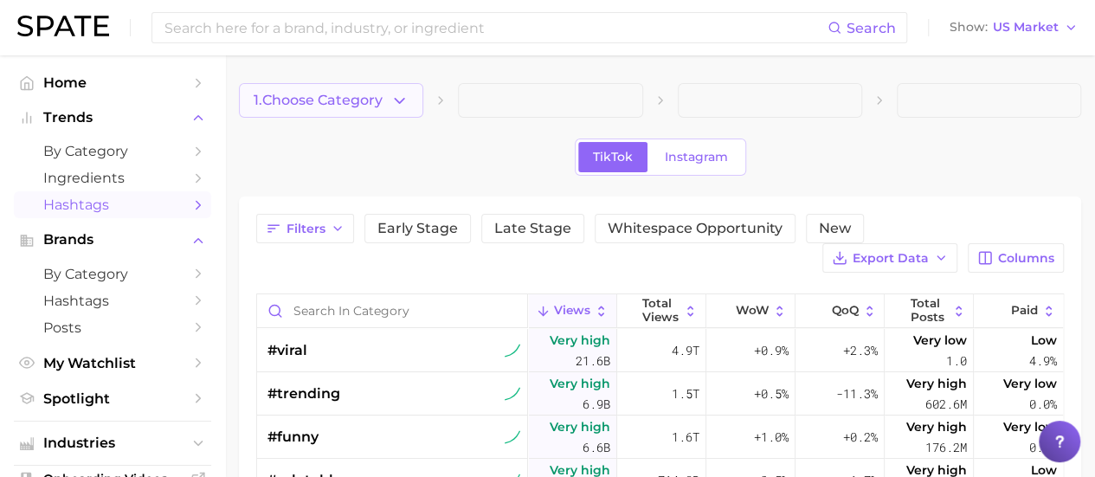
click at [412, 93] on button "1. Choose Category" at bounding box center [331, 100] width 184 height 35
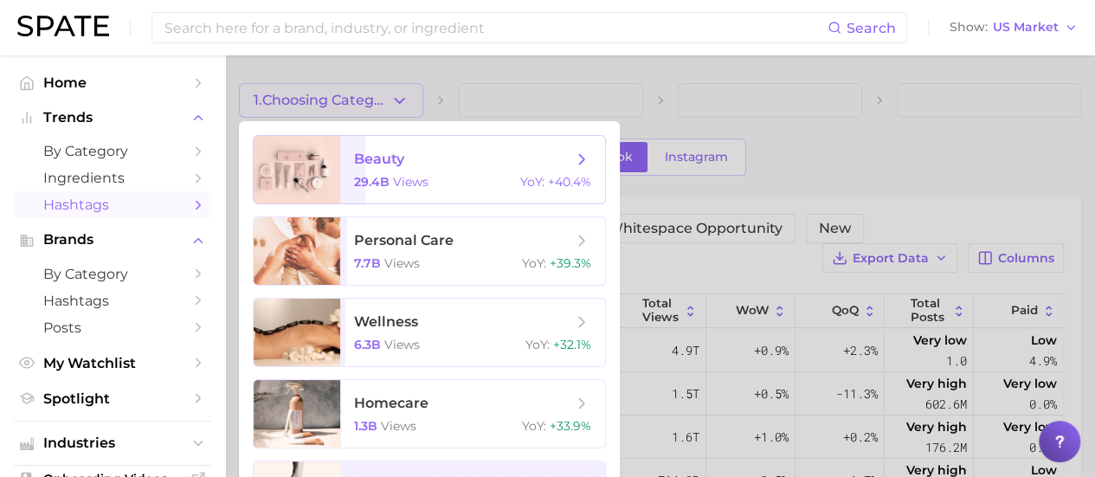
click at [408, 177] on span "views" at bounding box center [410, 182] width 35 height 16
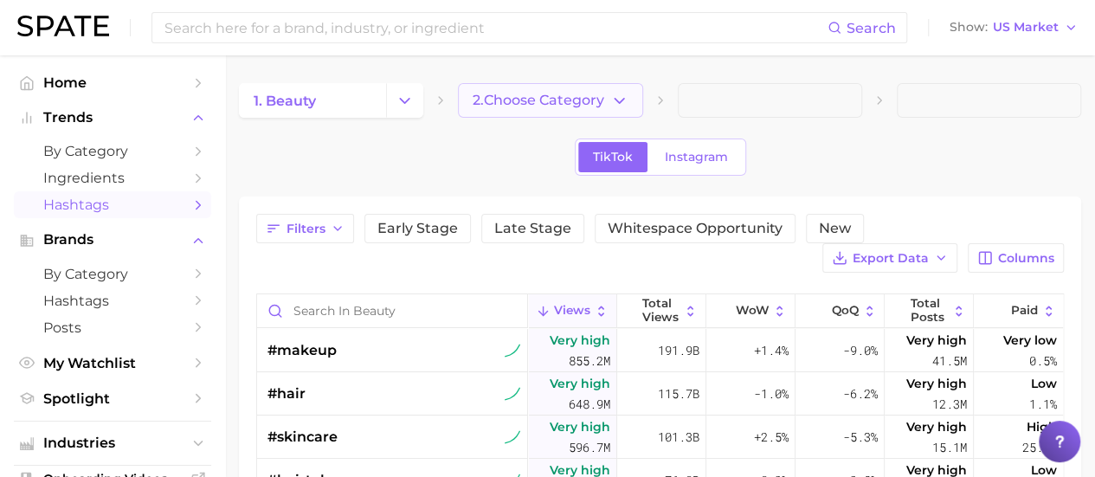
click at [599, 93] on span "2. Choose Category" at bounding box center [538, 101] width 132 height 16
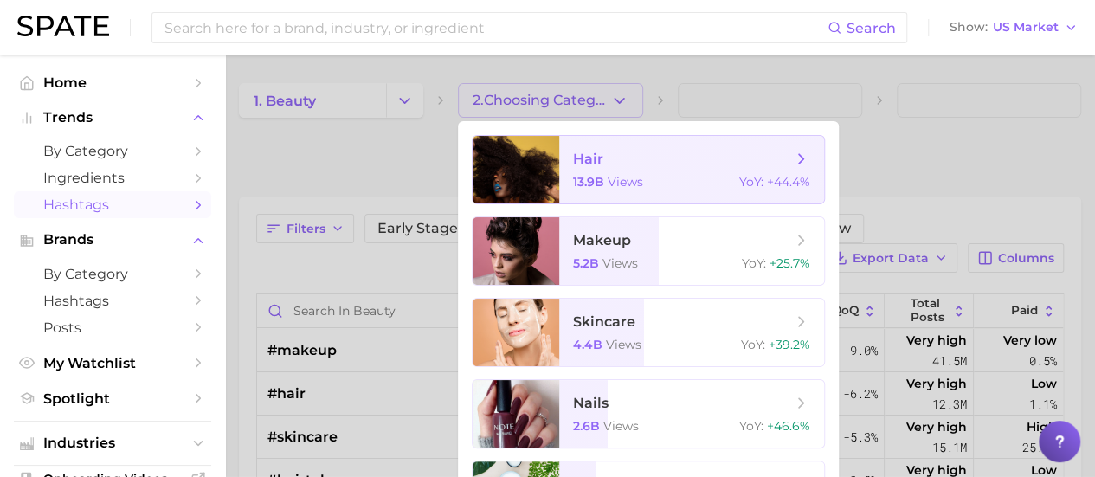
click at [622, 162] on span "hair" at bounding box center [682, 159] width 218 height 19
